Goal: Check status: Check status

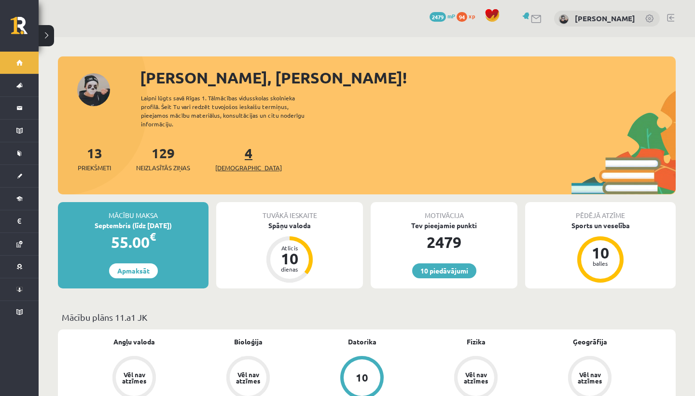
click at [228, 163] on span "[DEMOGRAPHIC_DATA]" at bounding box center [248, 168] width 67 height 10
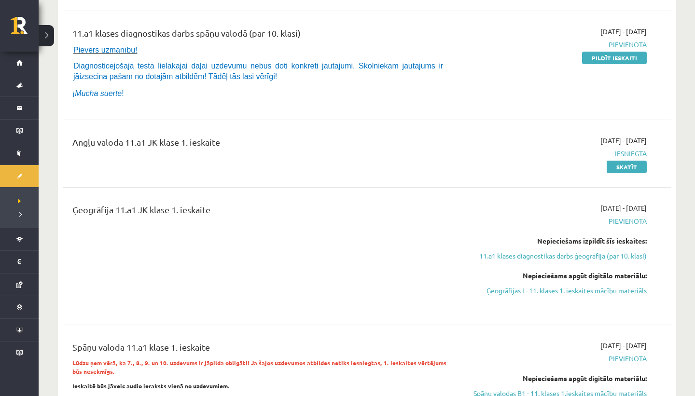
scroll to position [180, 0]
click at [635, 164] on link "Skatīt" at bounding box center [627, 166] width 40 height 13
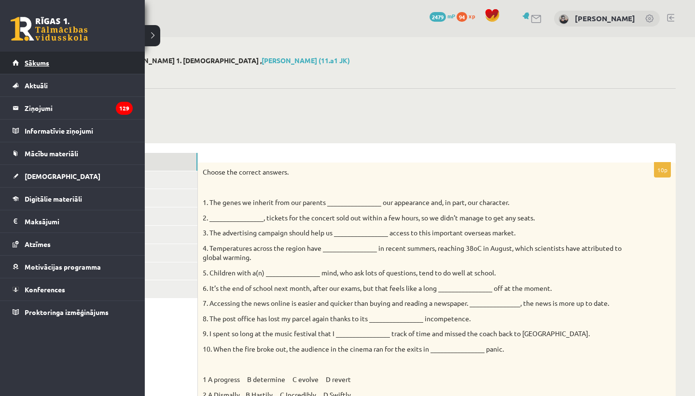
click at [35, 61] on span "Sākums" at bounding box center [37, 62] width 25 height 9
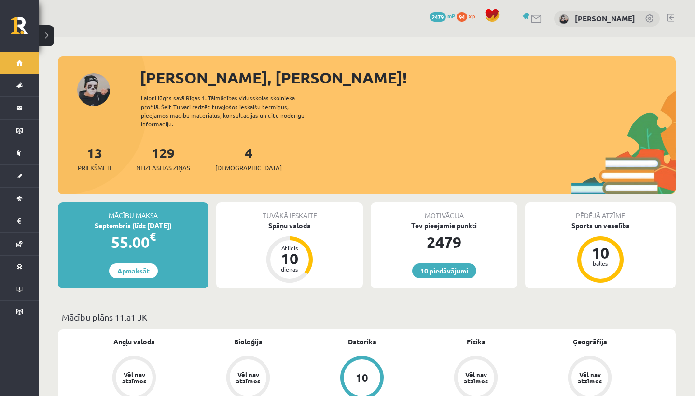
click at [352, 105] on div "[PERSON_NAME], [PERSON_NAME]! Laipni lūgts savā Rīgas 1. Tālmācības vidusskolas…" at bounding box center [367, 130] width 618 height 128
click at [237, 163] on span "[DEMOGRAPHIC_DATA]" at bounding box center [248, 168] width 67 height 10
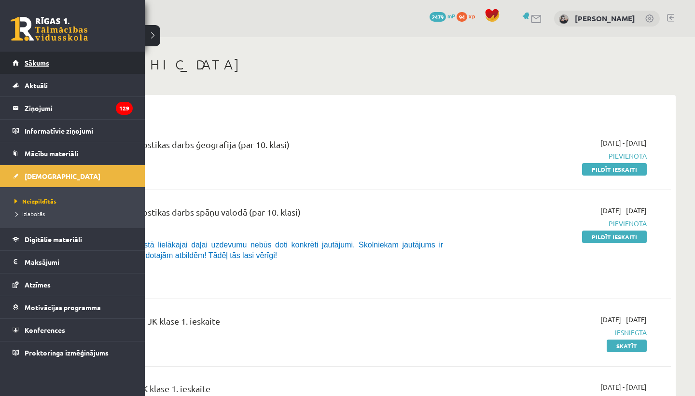
click at [19, 56] on link "Sākums" at bounding box center [73, 63] width 120 height 22
